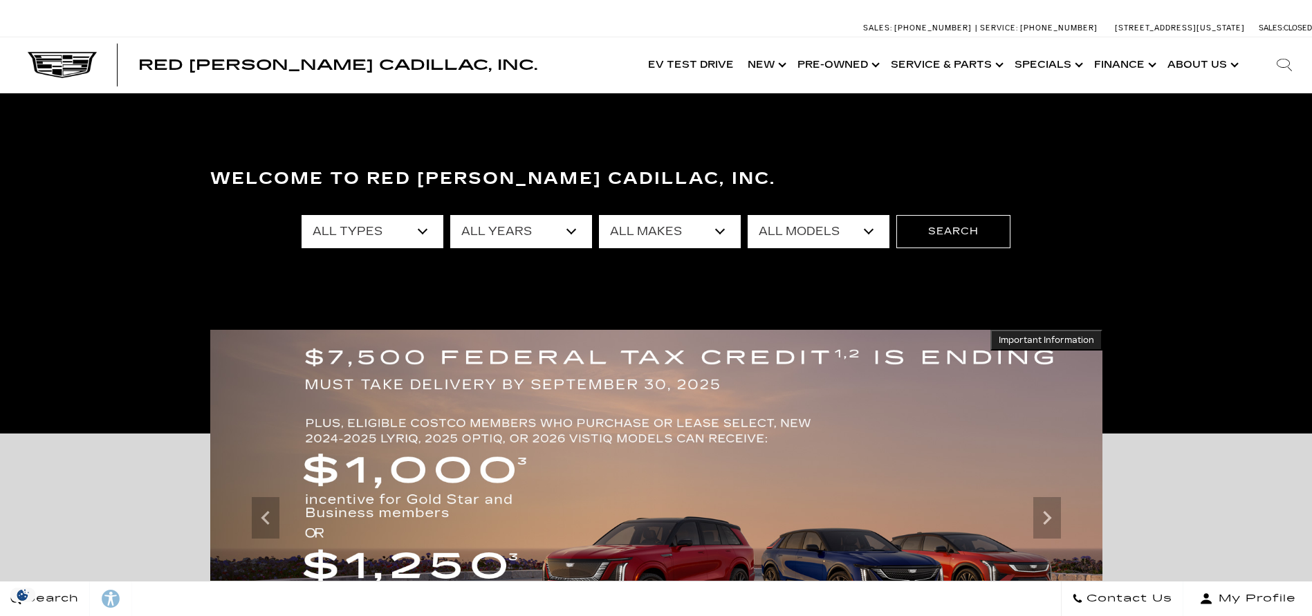
drag, startPoint x: 0, startPoint y: 0, endPoint x: 357, endPoint y: 228, distance: 423.4
click at [357, 228] on select "All Types New Used Certified Used Demo" at bounding box center [373, 231] width 142 height 33
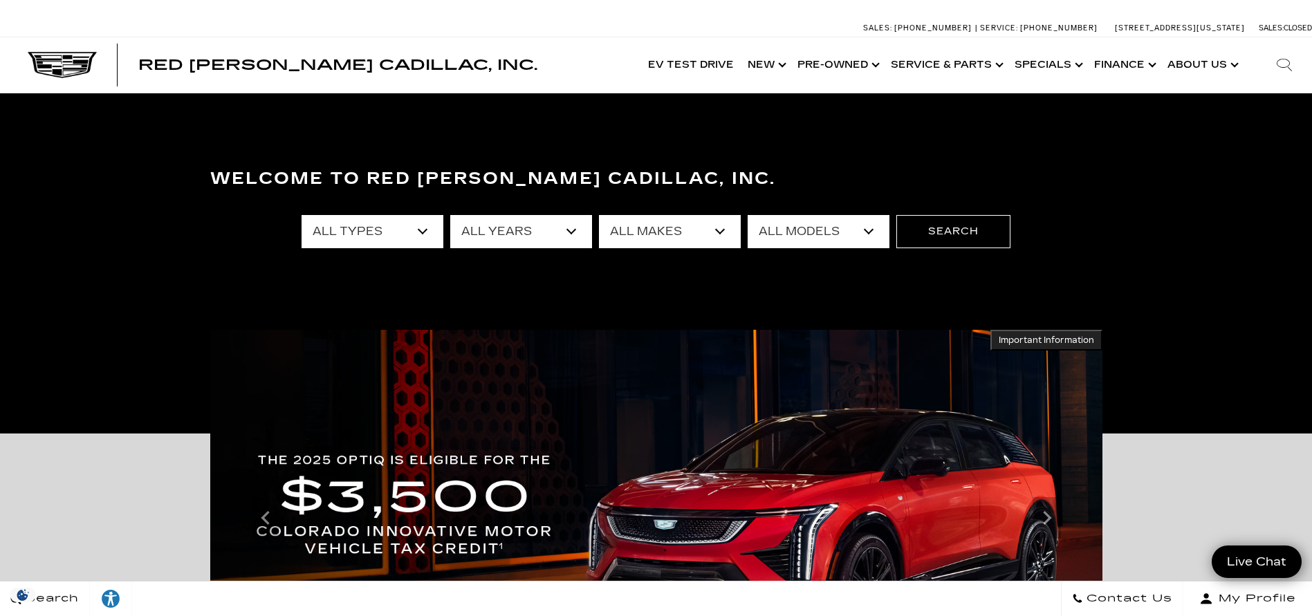
click at [515, 226] on select "All Years 2026 2025 2024 2023 2022 2021 2020 2019 2018 2017 2016 2015 2014 2013" at bounding box center [521, 231] width 142 height 33
select select "2025"
click at [450, 215] on select "All Years 2026 2025 2024 2023 2022 2021 2020 2019 2018 2017 2016 2015 2014 2013" at bounding box center [521, 231] width 142 height 33
click at [676, 235] on select "All Makes Cadillac GMC" at bounding box center [670, 231] width 142 height 33
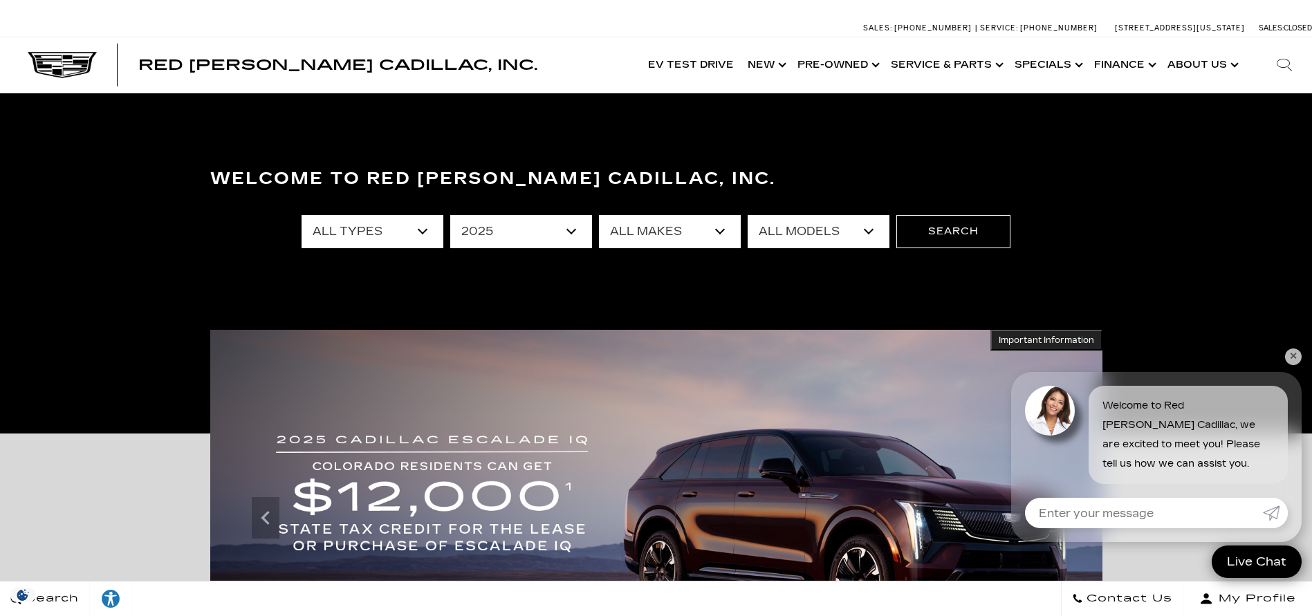
select select "Cadillac"
click at [599, 215] on select "All Makes Cadillac GMC" at bounding box center [670, 231] width 142 height 33
click at [811, 244] on select "All Models CT4 CT5 Escalade Escalade ESV ESCALADE IQ LYRIQ OPTIQ XT5 XT6" at bounding box center [819, 231] width 142 height 33
select select "XT6"
click at [748, 215] on select "All Models CT4 CT5 Escalade Escalade ESV ESCALADE IQ LYRIQ OPTIQ XT5 XT6" at bounding box center [819, 231] width 142 height 33
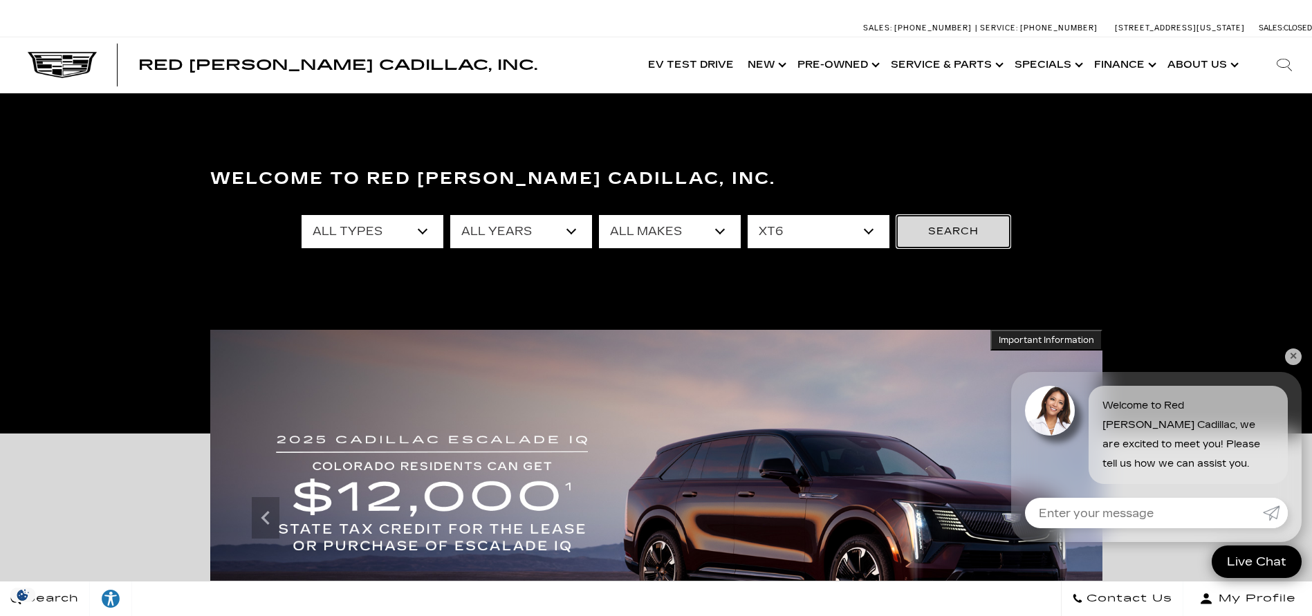
click at [952, 219] on button "Search" at bounding box center [954, 231] width 114 height 33
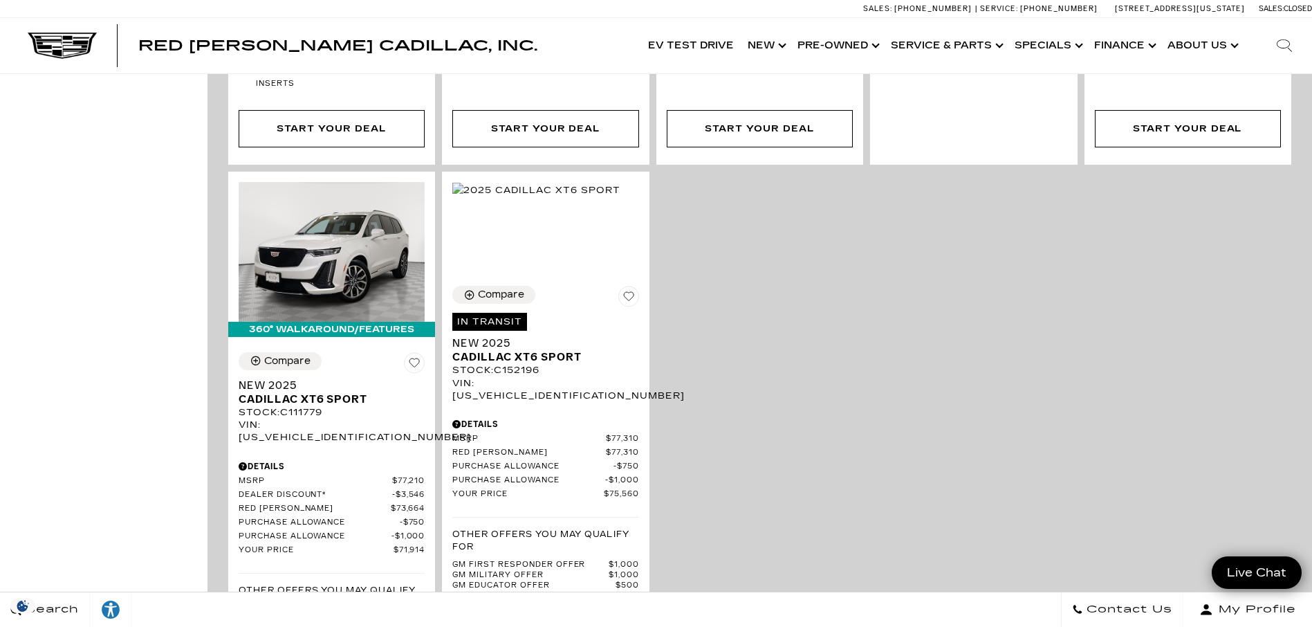
scroll to position [969, 0]
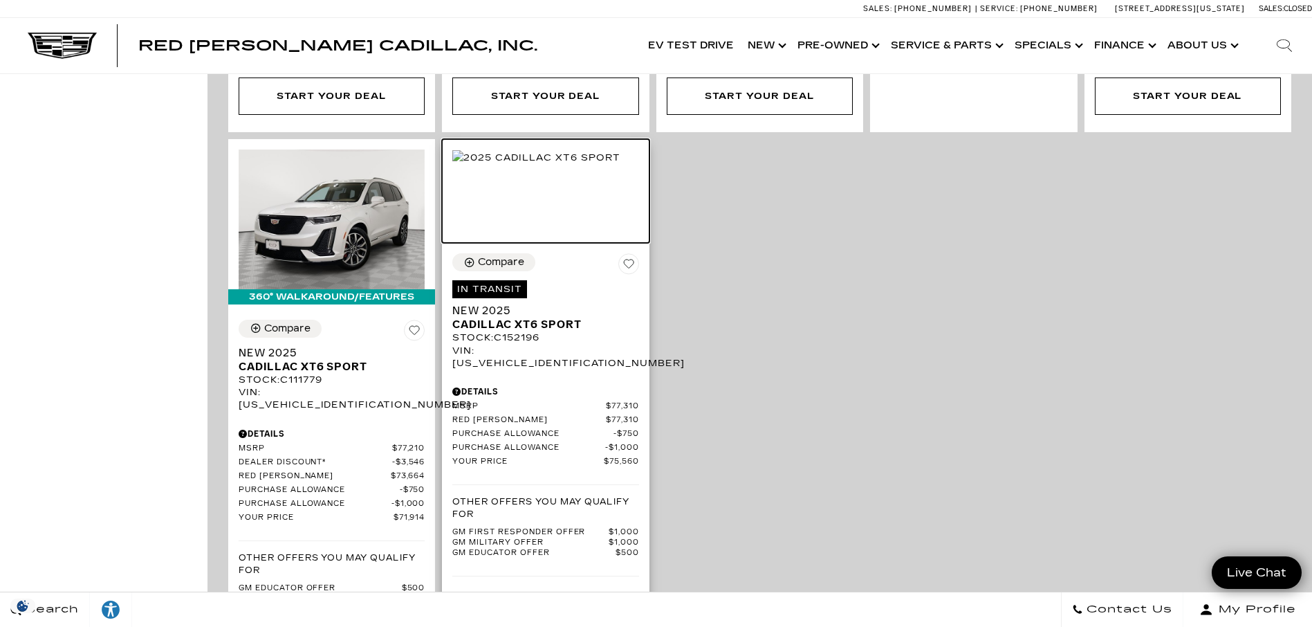
click at [567, 150] on img at bounding box center [535, 157] width 167 height 15
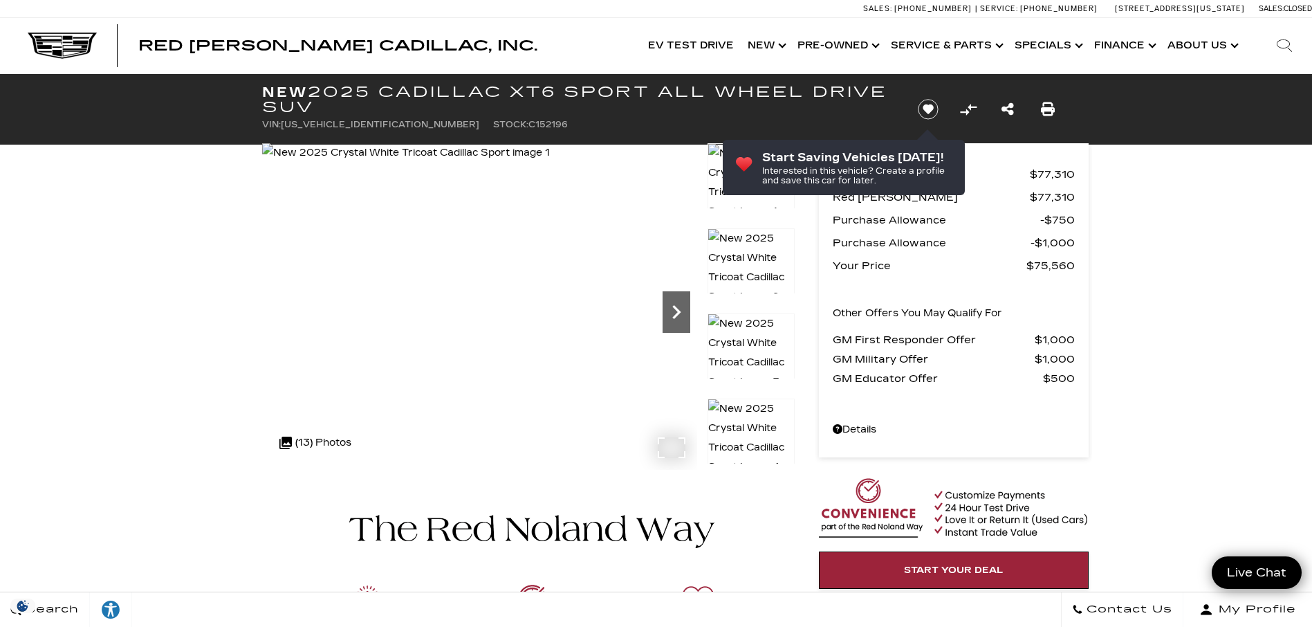
click at [684, 305] on icon "Next" at bounding box center [677, 312] width 28 height 28
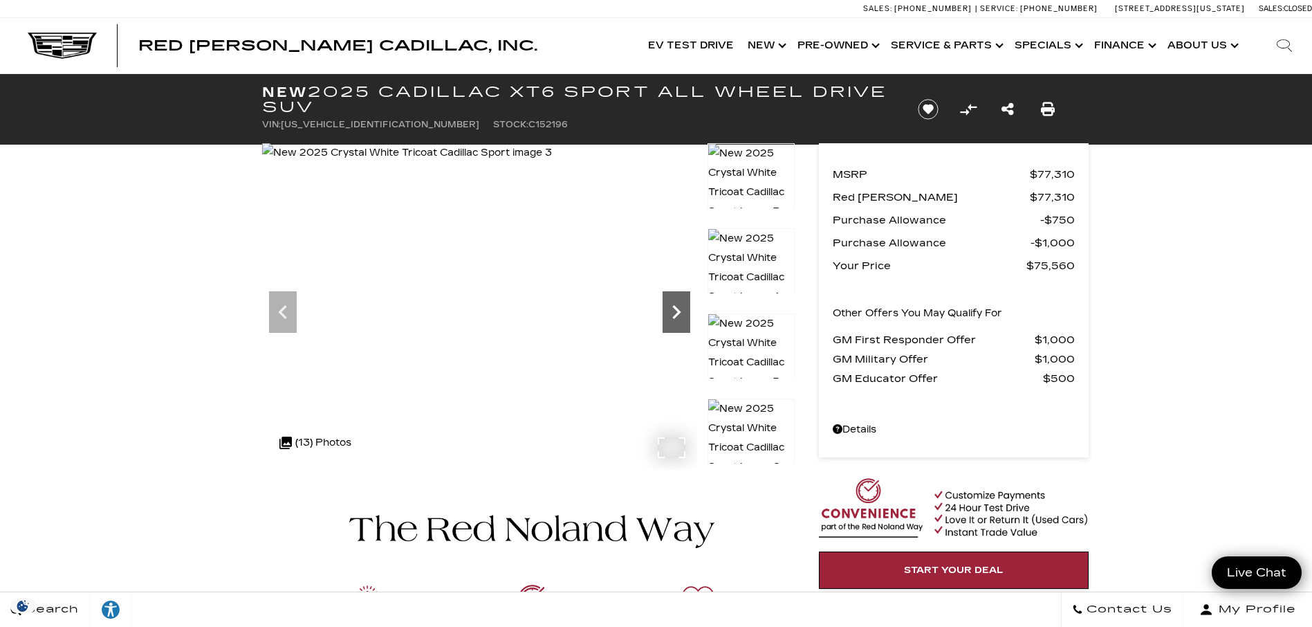
click at [684, 305] on icon "Next" at bounding box center [677, 312] width 28 height 28
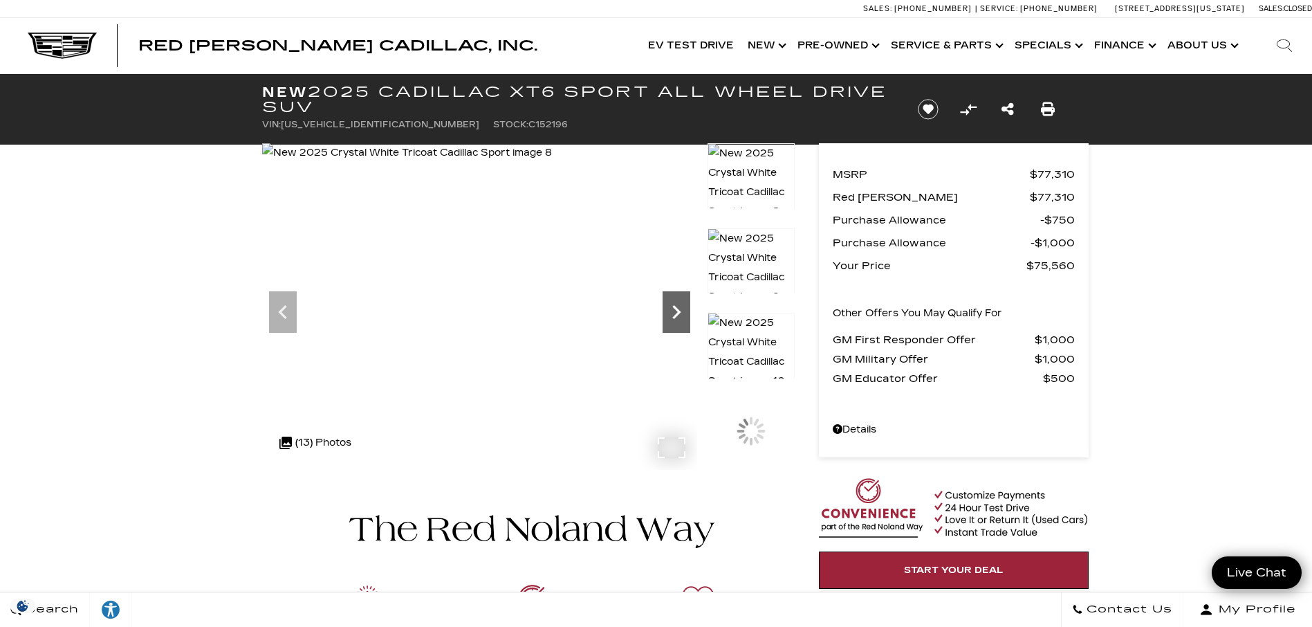
click at [684, 305] on icon "Next" at bounding box center [677, 312] width 28 height 28
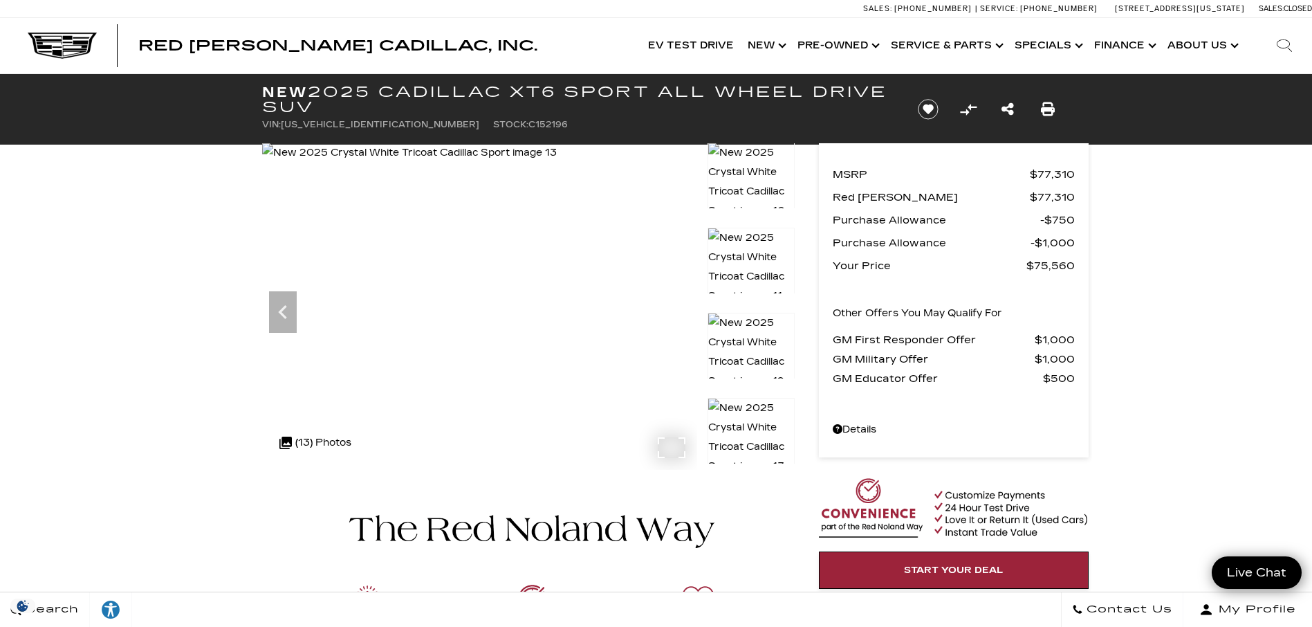
click at [557, 163] on img at bounding box center [409, 152] width 295 height 19
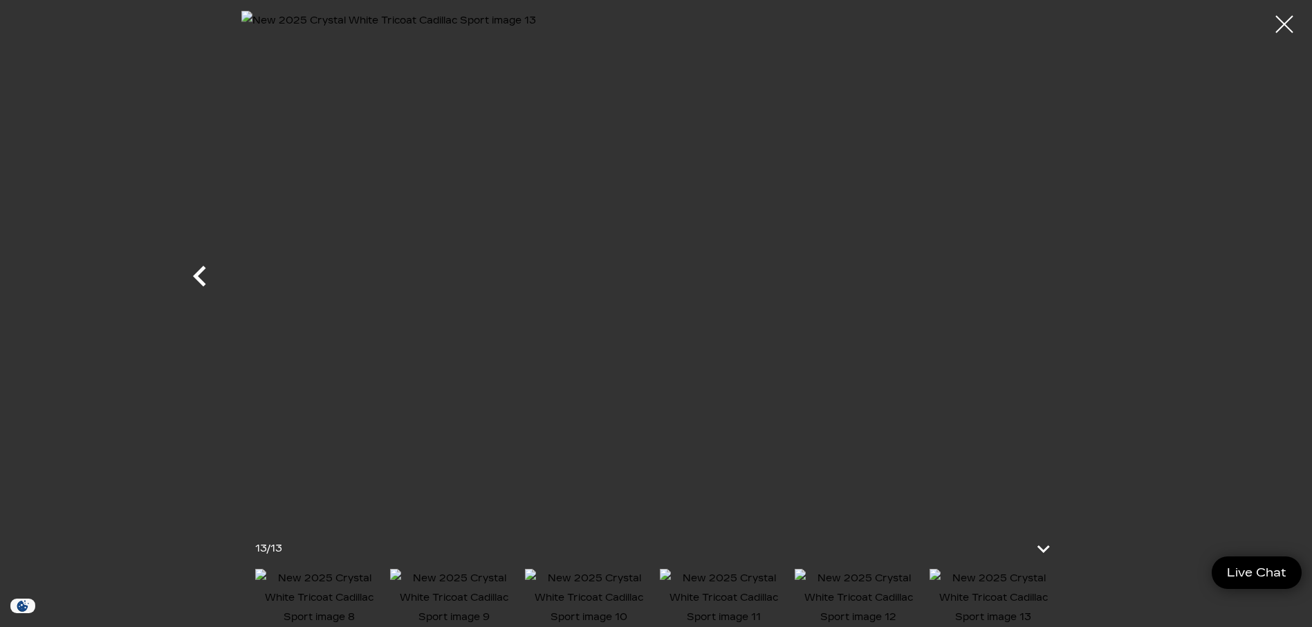
click at [197, 271] on icon "Previous" at bounding box center [200, 276] width 42 height 42
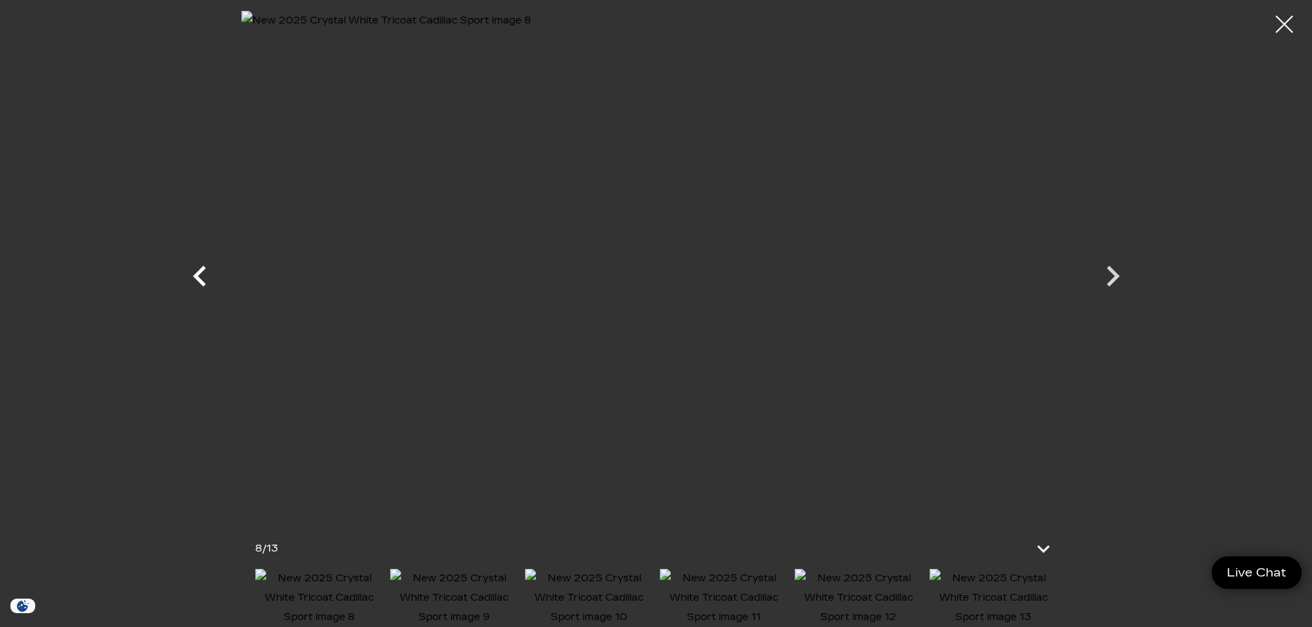
click at [197, 271] on icon "Previous" at bounding box center [200, 276] width 42 height 42
